Goal: Task Accomplishment & Management: Manage account settings

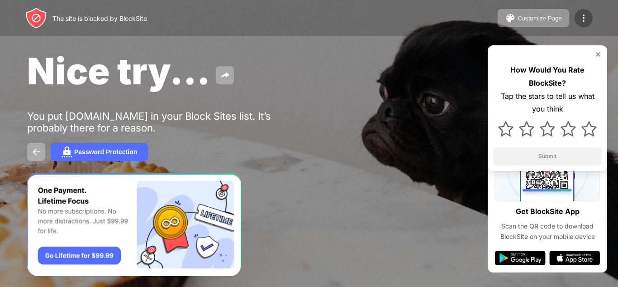
click at [587, 19] on img at bounding box center [583, 18] width 11 height 11
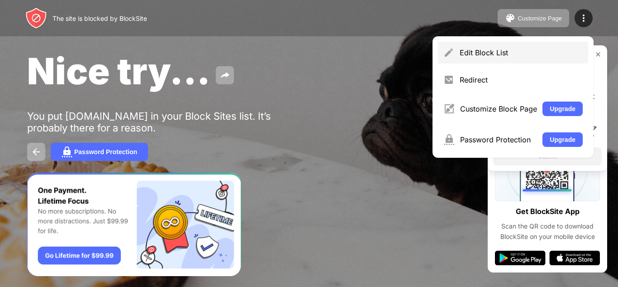
click at [477, 57] on div "Edit Block List" at bounding box center [521, 52] width 123 height 9
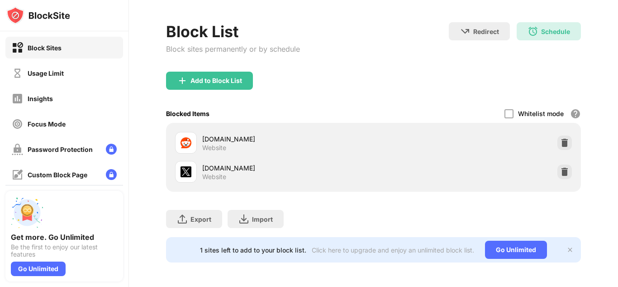
scroll to position [35, 0]
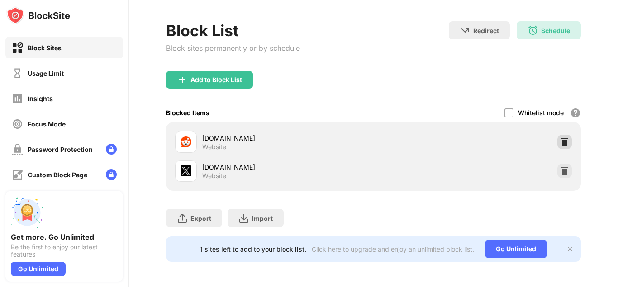
click at [566, 139] on img at bounding box center [564, 141] width 9 height 9
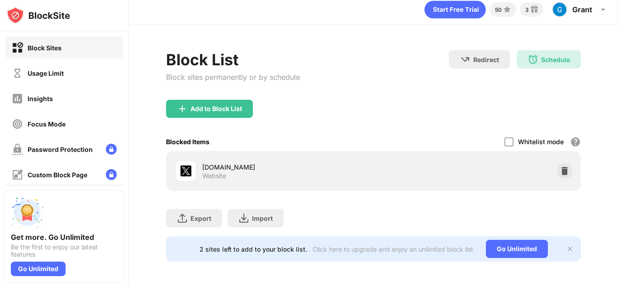
scroll to position [6, 0]
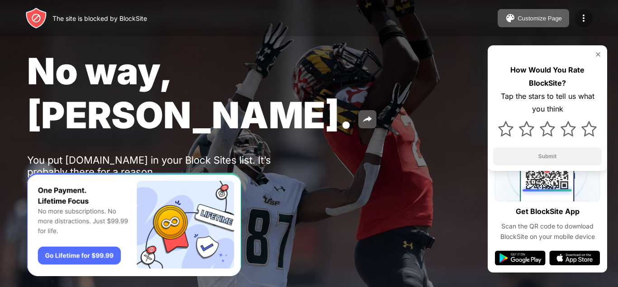
click at [591, 18] on div at bounding box center [584, 18] width 18 height 18
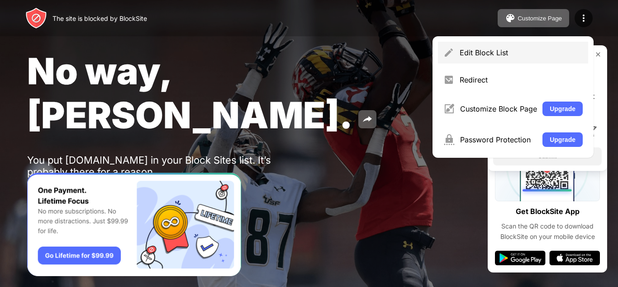
click at [554, 48] on div "Edit Block List" at bounding box center [521, 52] width 123 height 9
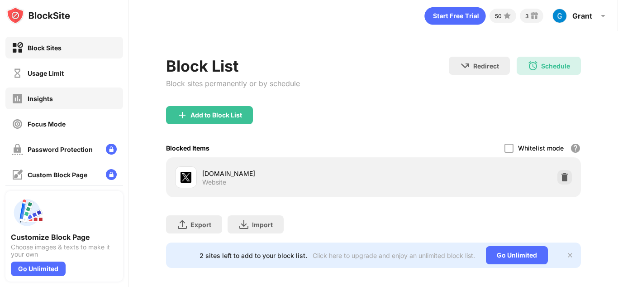
click at [42, 101] on div "Insights" at bounding box center [40, 99] width 25 height 8
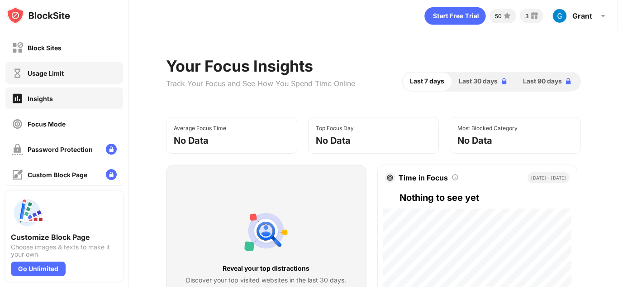
click at [76, 83] on div "Usage Limit" at bounding box center [64, 73] width 118 height 22
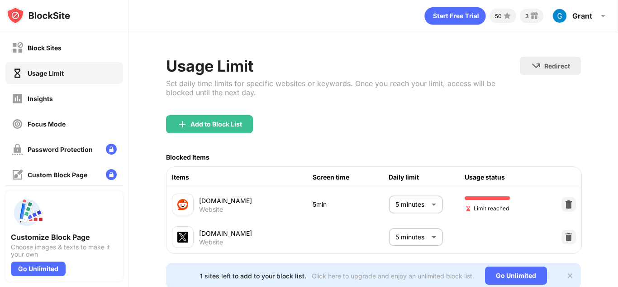
click at [411, 195] on body "Block Sites Usage Limit Insights Focus Mode Password Protection Custom Block Pa…" at bounding box center [309, 143] width 618 height 287
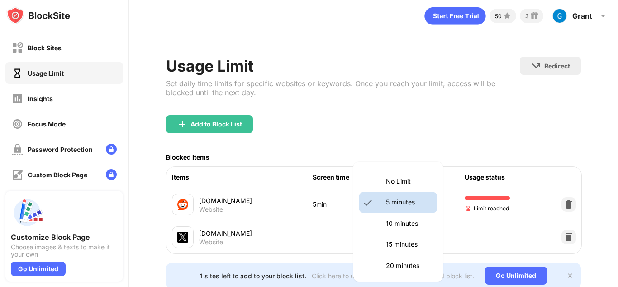
click at [407, 225] on p "10 minutes" at bounding box center [409, 223] width 46 height 10
type input "**"
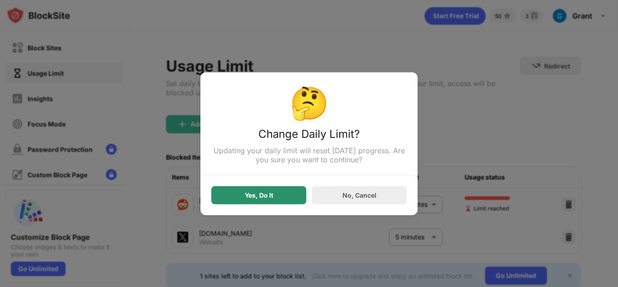
click at [270, 187] on div "Yes, Do It" at bounding box center [258, 195] width 95 height 18
